Goal: Navigation & Orientation: Find specific page/section

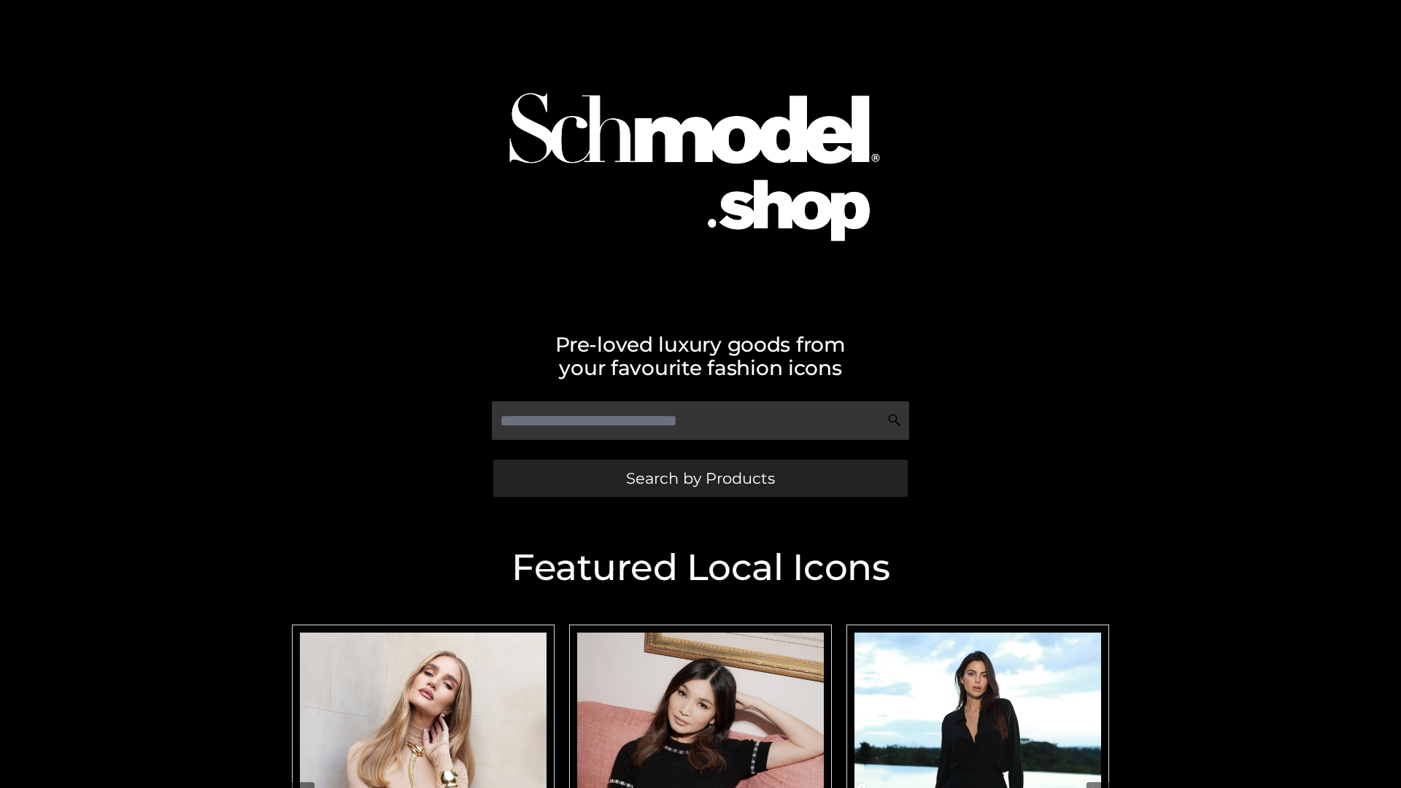
click at [700, 478] on span "Search by Products" at bounding box center [700, 478] width 149 height 15
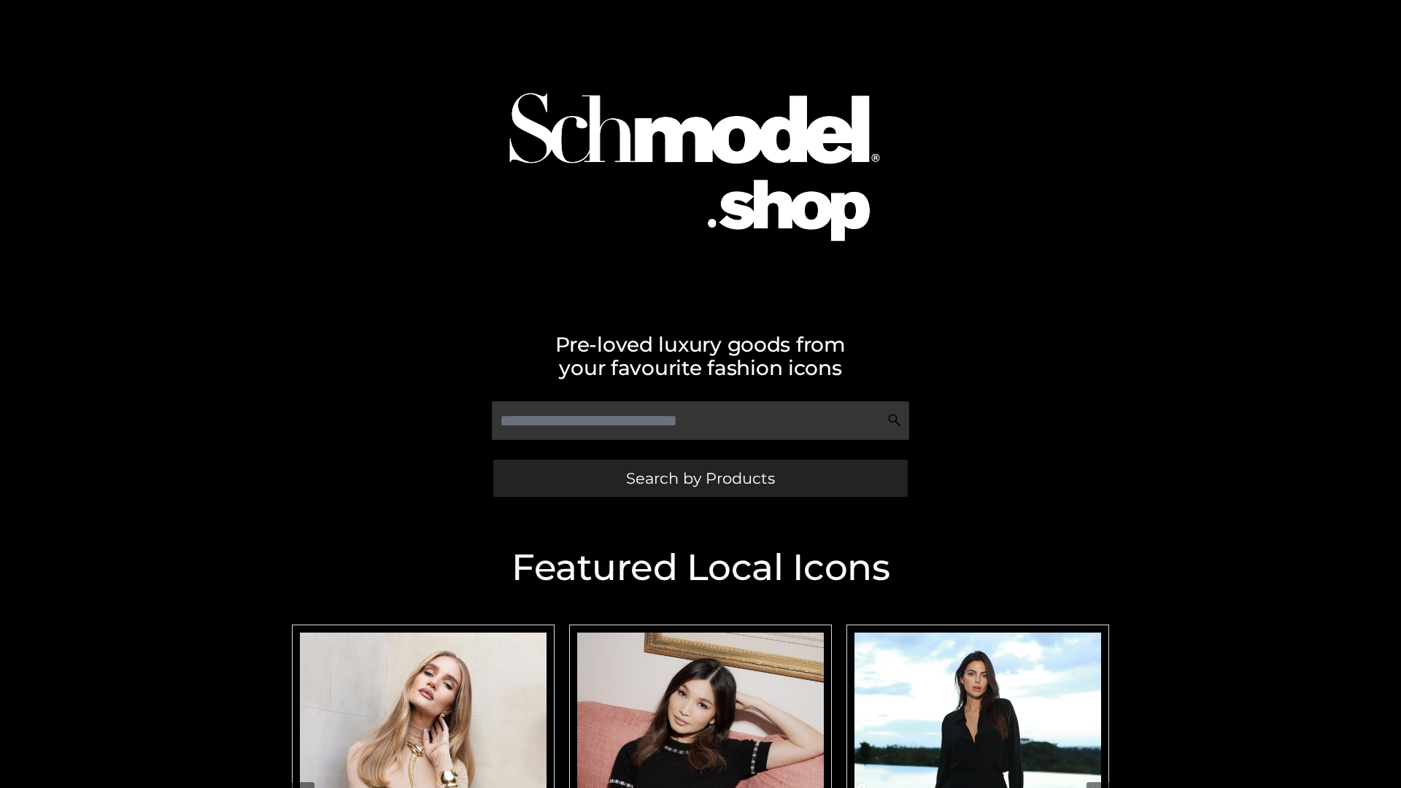
click at [700, 478] on span "Search by Products" at bounding box center [700, 478] width 149 height 15
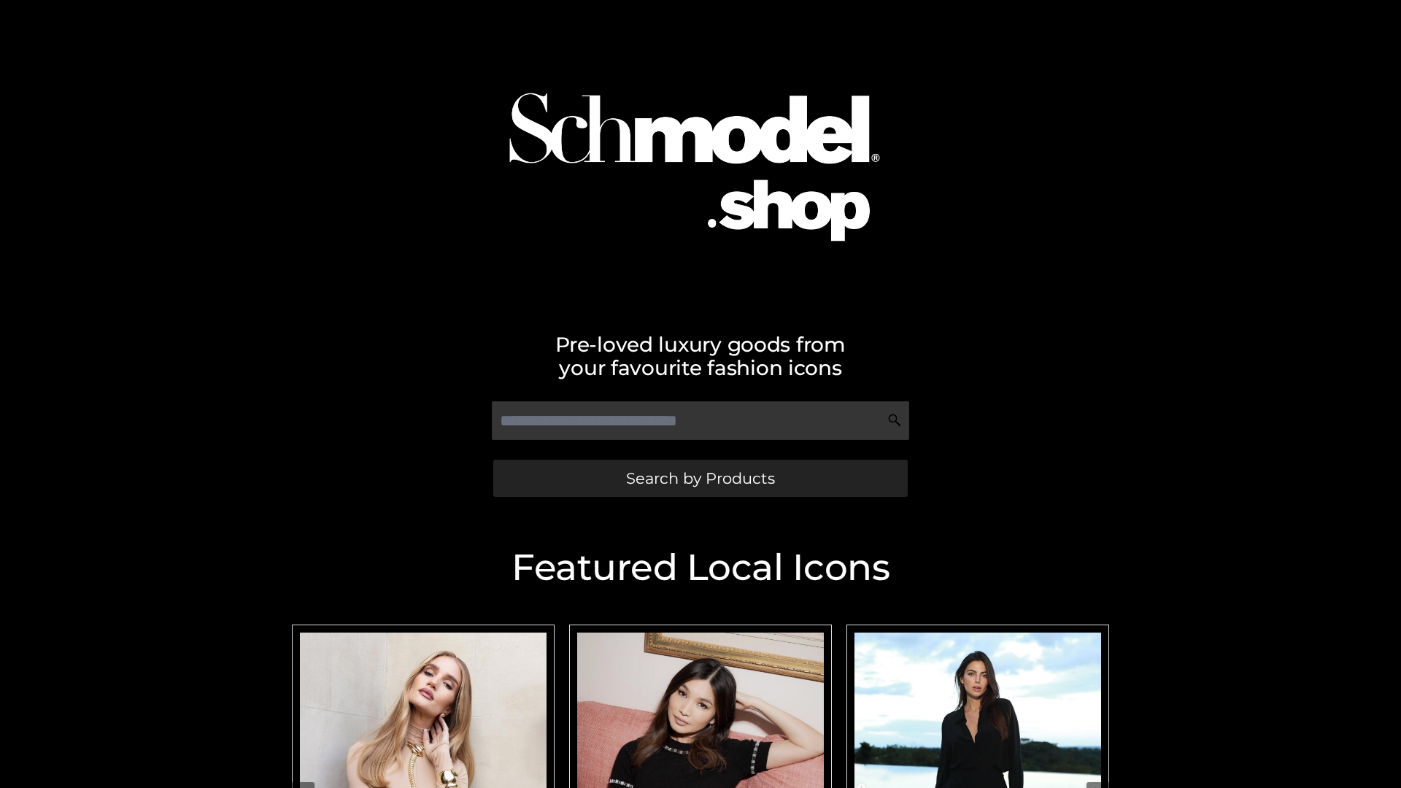
click at [700, 478] on span "Search by Products" at bounding box center [700, 478] width 149 height 15
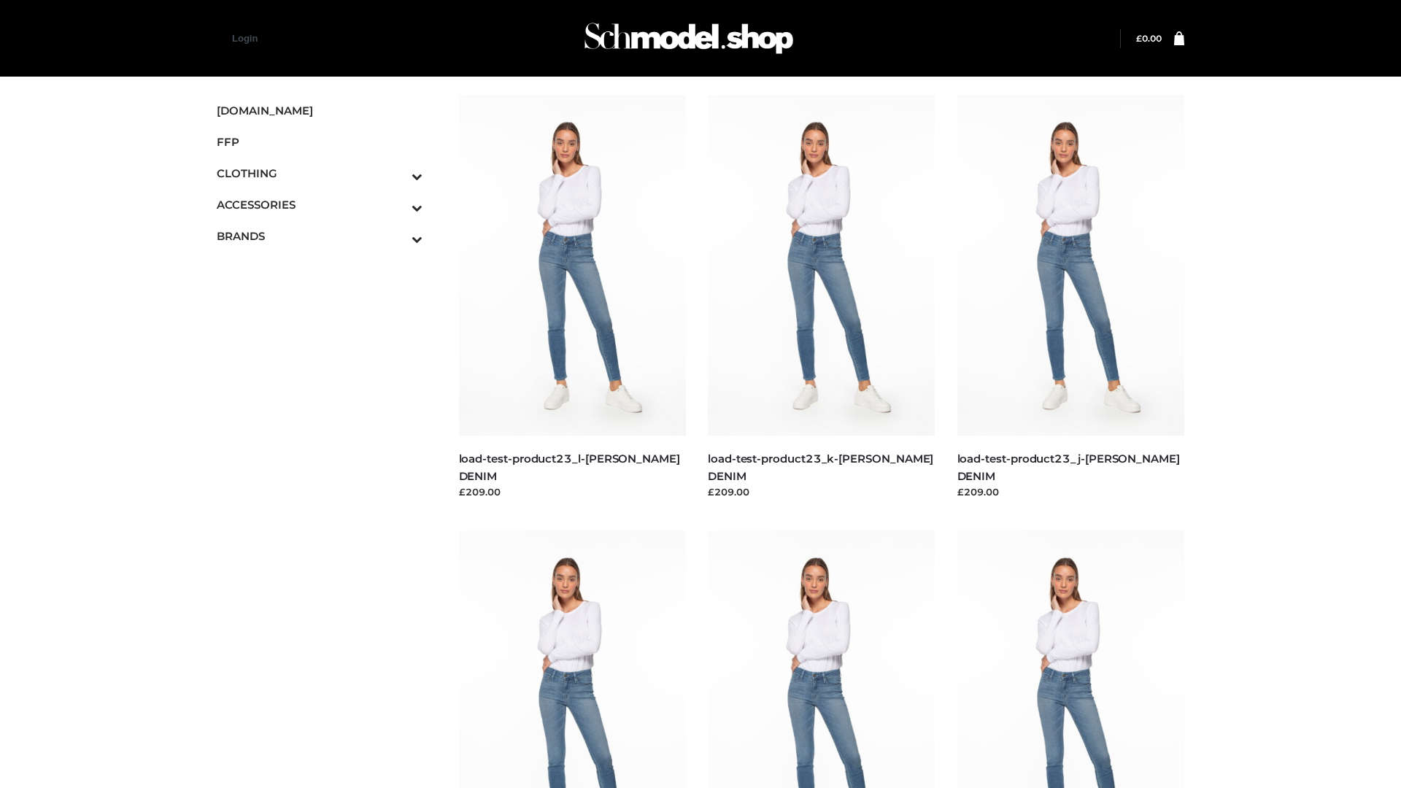
scroll to position [36, 0]
